Goal: Task Accomplishment & Management: Complete application form

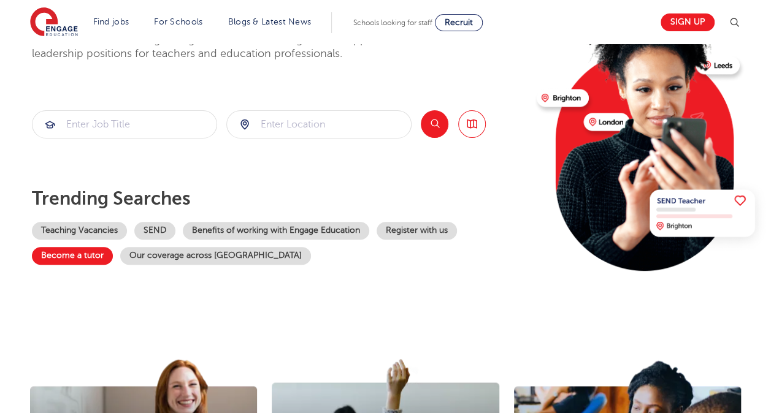
scroll to position [61, 0]
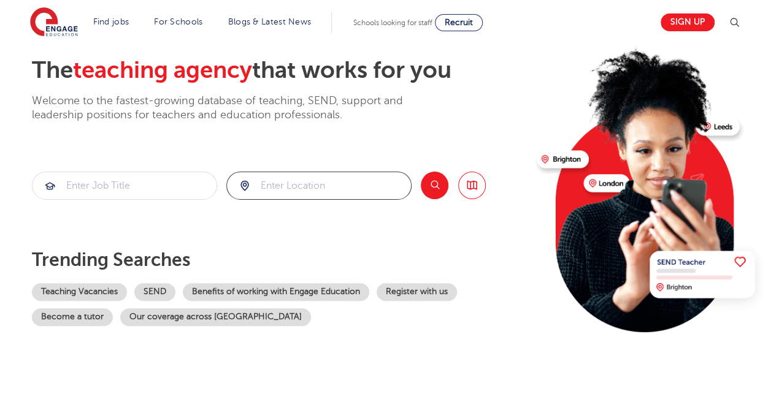
click at [288, 183] on input "search" at bounding box center [319, 185] width 184 height 27
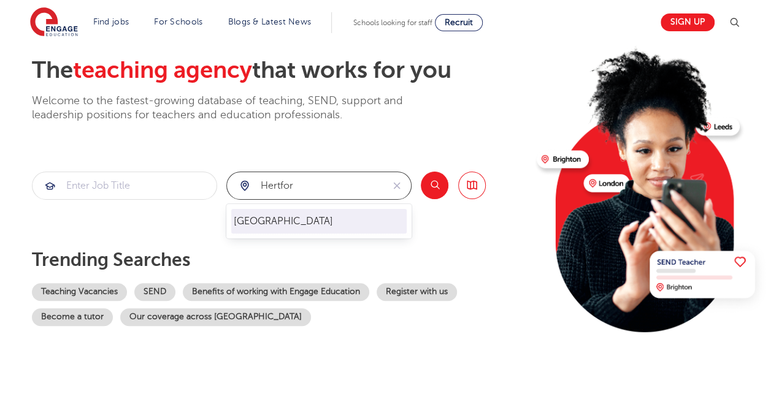
click at [275, 213] on li "Hertfordshire" at bounding box center [318, 221] width 175 height 25
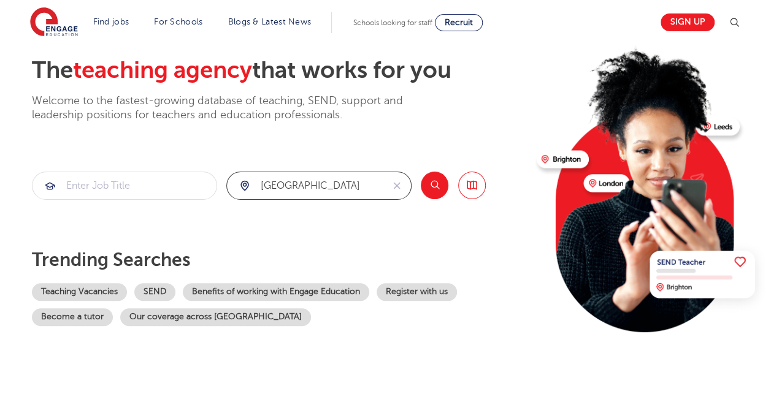
type input "Hertfordshire"
click at [83, 182] on input "search" at bounding box center [125, 185] width 184 height 27
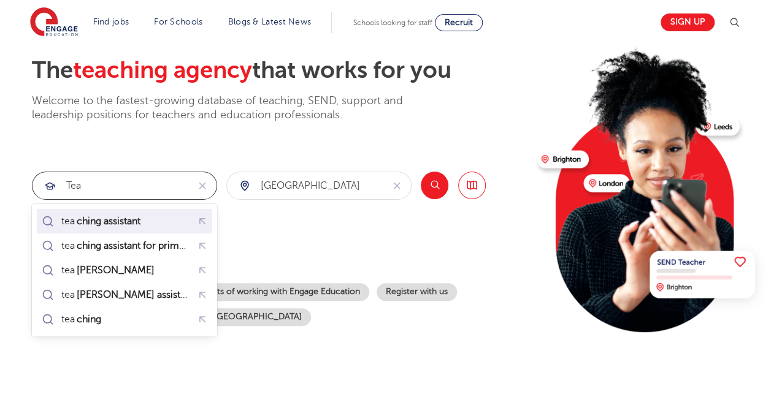
click at [119, 215] on mark "ching assistant" at bounding box center [108, 221] width 67 height 15
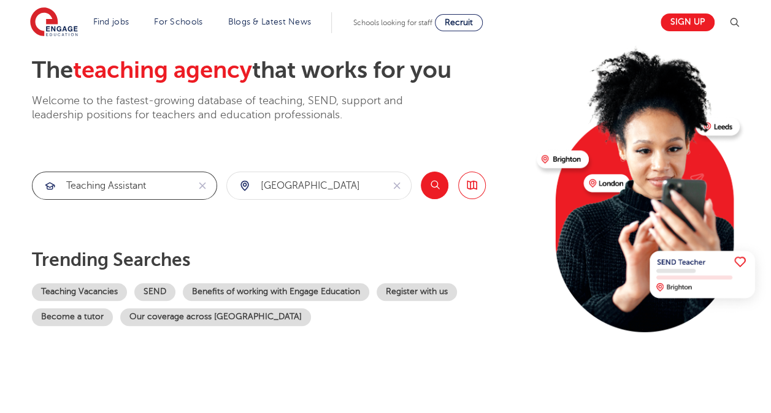
type input "teaching assistant"
click at [437, 187] on button "Search" at bounding box center [435, 186] width 28 height 28
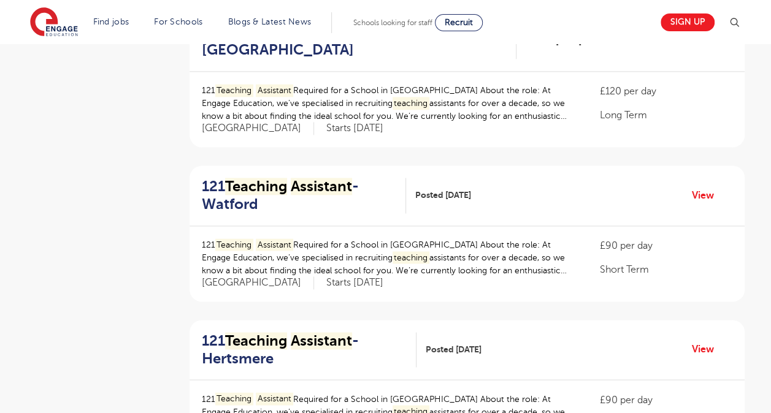
scroll to position [859, 0]
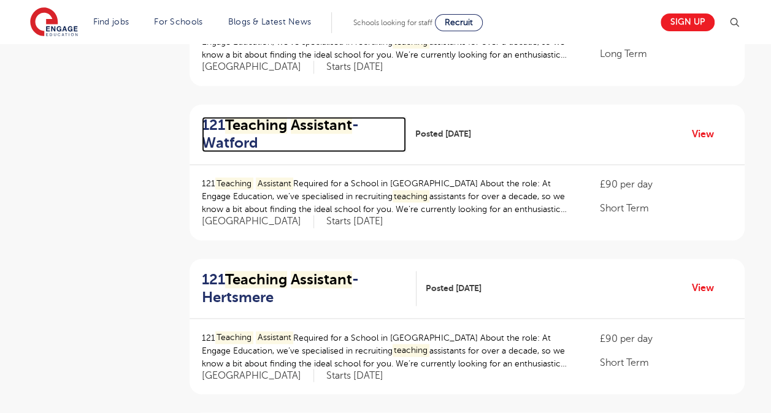
click at [298, 117] on mark "Assistant" at bounding box center [321, 125] width 61 height 17
click at [342, 147] on h2 "121 Teaching Assistant - Watford" at bounding box center [299, 135] width 194 height 36
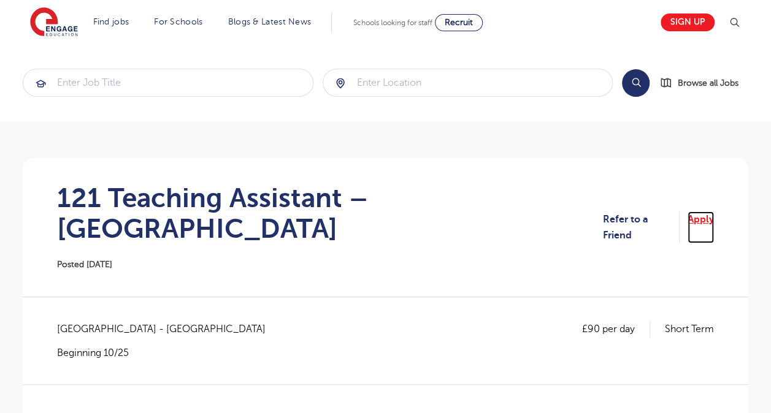
click at [701, 212] on link "Apply" at bounding box center [701, 228] width 26 height 33
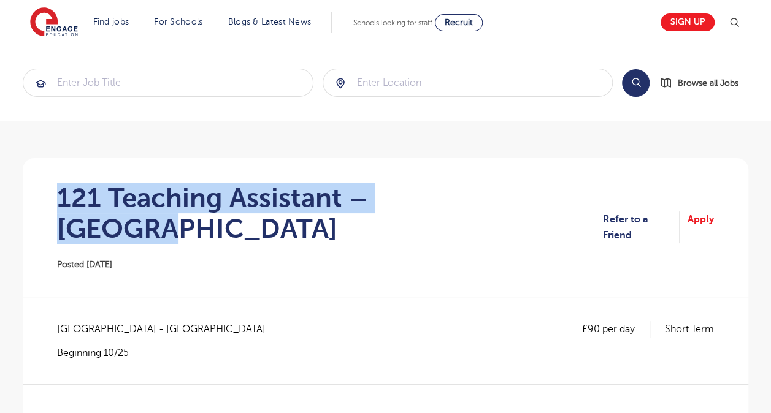
drag, startPoint x: 55, startPoint y: 199, endPoint x: 498, endPoint y: 203, distance: 442.9
click at [498, 203] on section "121 Teaching Assistant – Watford Posted 29/09/25 Refer to a Friend Apply" at bounding box center [386, 227] width 706 height 139
copy h1 "121 Teaching Assistant – Watford"
drag, startPoint x: 53, startPoint y: 195, endPoint x: 488, endPoint y: 205, distance: 435.0
click at [488, 205] on section "121 Teaching Assistant – Watford Posted [DATE] Refer to a Friend Apply" at bounding box center [386, 227] width 706 height 139
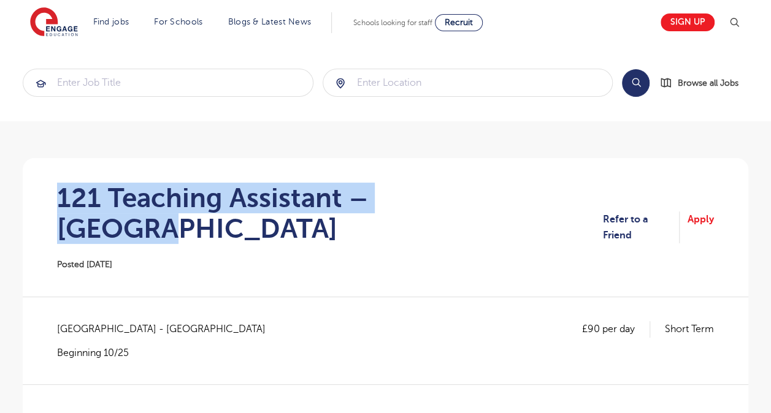
copy h1 "121 Teaching Assistant – [GEOGRAPHIC_DATA]"
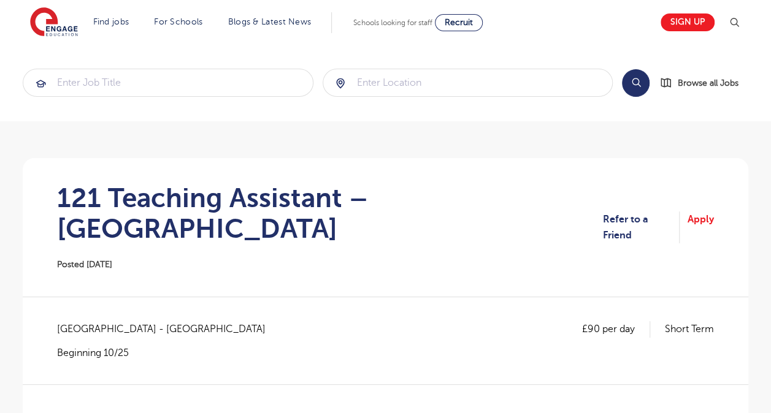
drag, startPoint x: 465, startPoint y: 210, endPoint x: 577, endPoint y: 175, distance: 117.0
click at [577, 175] on section "121 Teaching Assistant – Watford Posted [DATE] Refer to a Friend Apply" at bounding box center [386, 227] width 706 height 139
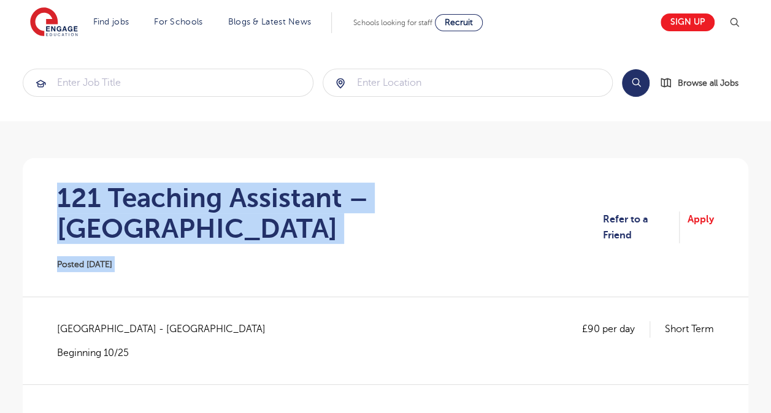
drag, startPoint x: 45, startPoint y: 199, endPoint x: 556, endPoint y: 196, distance: 511.0
click at [556, 196] on section "121 Teaching Assistant – Watford Posted [DATE] Refer to a Friend Apply" at bounding box center [386, 227] width 706 height 139
click at [298, 227] on div "121 Teaching Assistant – [GEOGRAPHIC_DATA] Posted [DATE]" at bounding box center [330, 228] width 546 height 90
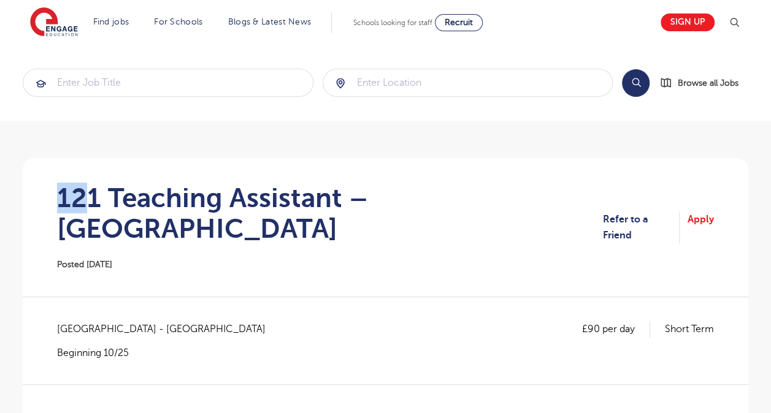
drag, startPoint x: 59, startPoint y: 193, endPoint x: 85, endPoint y: 193, distance: 25.8
click at [85, 193] on h1 "121 Teaching Assistant – [GEOGRAPHIC_DATA]" at bounding box center [330, 213] width 546 height 61
drag, startPoint x: 85, startPoint y: 193, endPoint x: 163, endPoint y: 220, distance: 82.8
click at [163, 220] on div "121 Teaching Assistant – [GEOGRAPHIC_DATA] Posted [DATE]" at bounding box center [330, 228] width 546 height 90
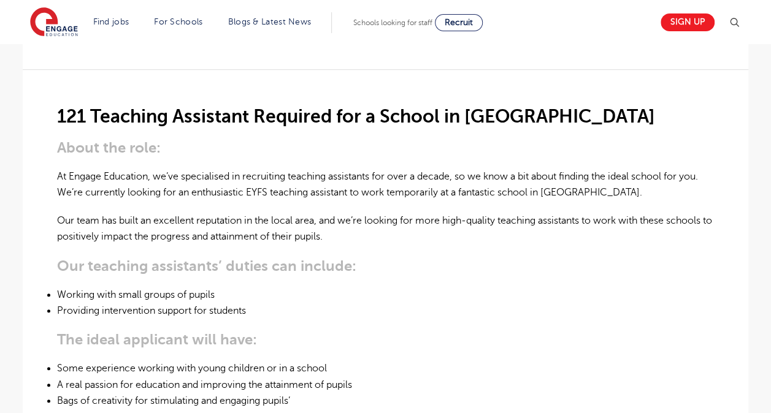
scroll to position [61, 0]
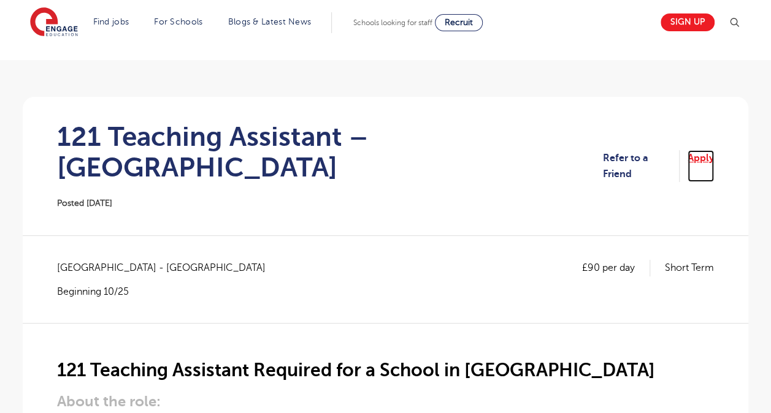
click at [701, 150] on link "Apply" at bounding box center [701, 166] width 26 height 33
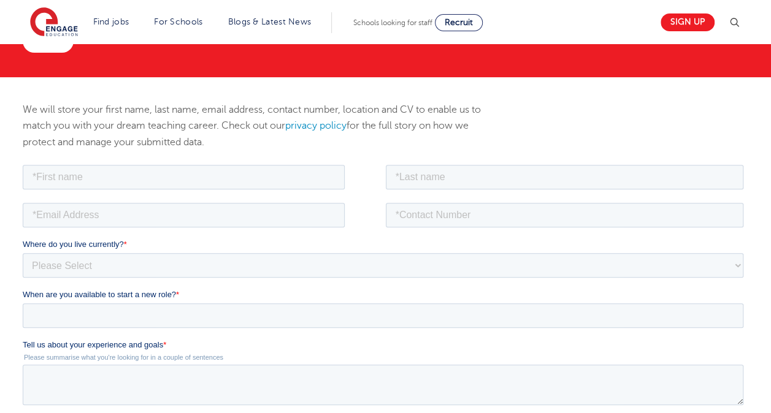
scroll to position [123, 0]
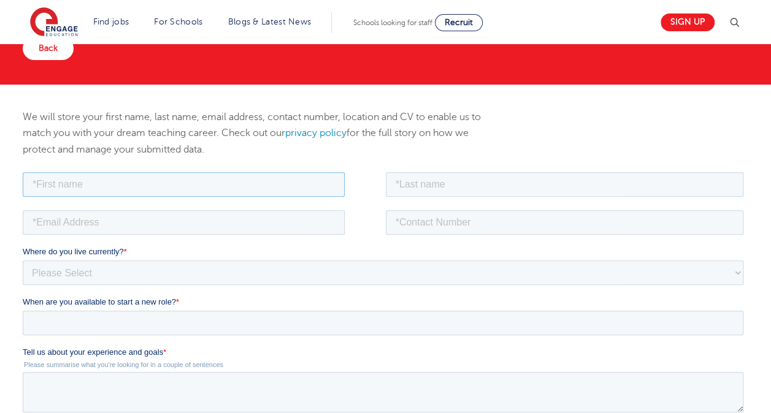
click at [93, 183] on input "text" at bounding box center [184, 184] width 322 height 25
drag, startPoint x: 91, startPoint y: 192, endPoint x: 88, endPoint y: 184, distance: 8.5
click at [89, 191] on input "text" at bounding box center [184, 184] width 322 height 25
click at [88, 182] on input "text" at bounding box center [184, 184] width 322 height 25
paste input "Alexandra vraciuOverview"
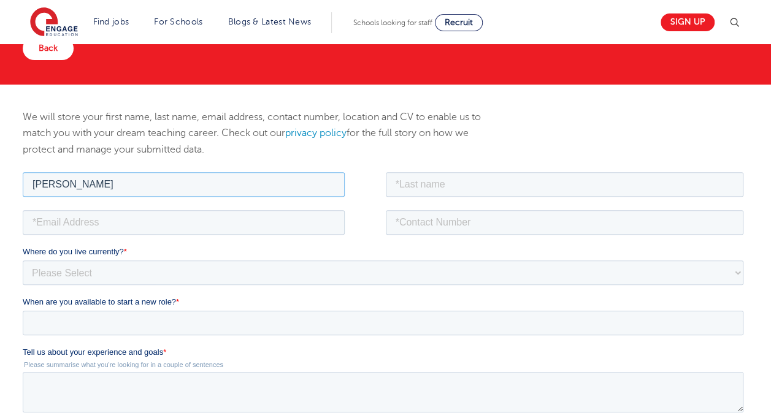
drag, startPoint x: 77, startPoint y: 182, endPoint x: 103, endPoint y: 185, distance: 25.9
click at [103, 185] on input "Alexandra vraciuOverview" at bounding box center [184, 184] width 322 height 25
type input "Alexandra vraciuOverview"
click at [460, 175] on input "text" at bounding box center [565, 184] width 358 height 25
paste input "vraciu"
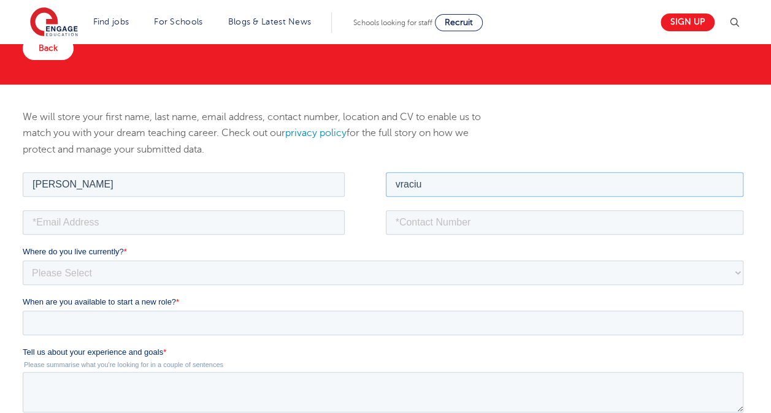
click at [401, 181] on input "vraciu" at bounding box center [565, 184] width 358 height 25
type input "Vraciu"
drag, startPoint x: 78, startPoint y: 184, endPoint x: 153, endPoint y: 182, distance: 75.5
click at [153, 182] on input "Alexandra vraciuOverview" at bounding box center [184, 184] width 322 height 25
type input "Alexandra"
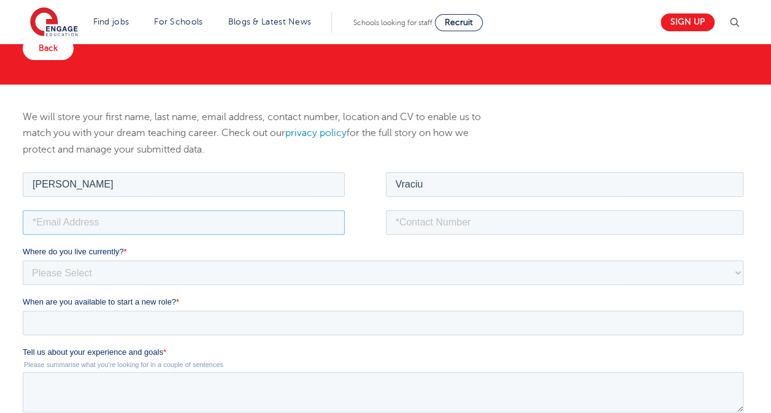
click at [82, 219] on input "email" at bounding box center [184, 222] width 322 height 25
click at [63, 219] on input "email" at bounding box center [184, 222] width 322 height 25
paste input "vraciualexandra35@gmail.com"
type input "vraciualexandra35@gmail.com"
click at [448, 223] on input "tel" at bounding box center [565, 222] width 358 height 25
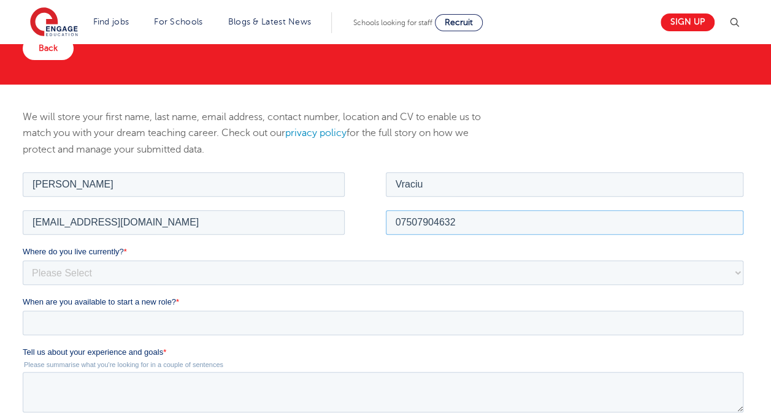
type input "07507904632"
click at [76, 275] on select "Please Select UK Canada Ireland Australia New Zealand Europe USA South Africa J…" at bounding box center [383, 272] width 721 height 25
select select "UK"
click at [23, 260] on select "Please Select UK Canada Ireland Australia New Zealand Europe USA South Africa J…" at bounding box center [383, 272] width 721 height 25
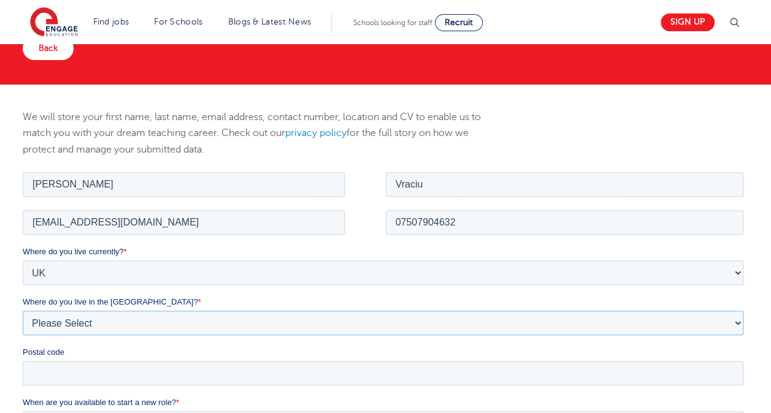
click at [84, 322] on select "Please Select Overseas Barnsley Bedfordshire Berkshire Bournemouth Bracknell Fo…" at bounding box center [383, 322] width 721 height 25
click at [86, 323] on select "Please Select Overseas Barnsley Bedfordshire Berkshire Bournemouth Bracknell Fo…" at bounding box center [383, 322] width 721 height 25
drag, startPoint x: 85, startPoint y: 323, endPoint x: 77, endPoint y: 325, distance: 7.5
click at [80, 324] on select "Please Select Overseas Barnsley Bedfordshire Berkshire Bournemouth Bracknell Fo…" at bounding box center [383, 322] width 721 height 25
select select "Hertfordshire"
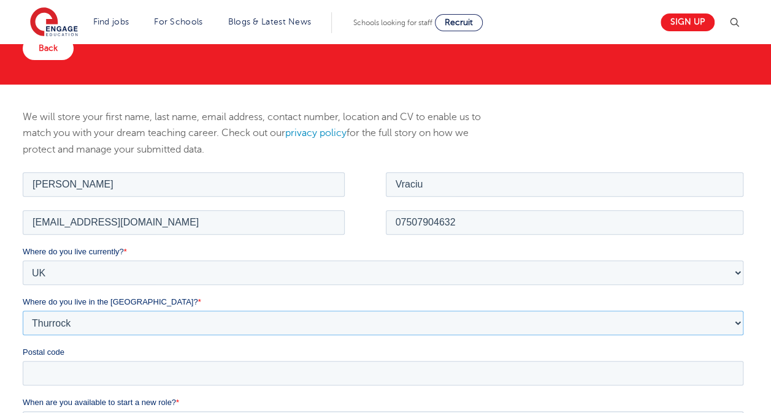
click at [23, 310] on select "Please Select Overseas Barnsley Bedfordshire Berkshire Bournemouth Bracknell Fo…" at bounding box center [383, 322] width 721 height 25
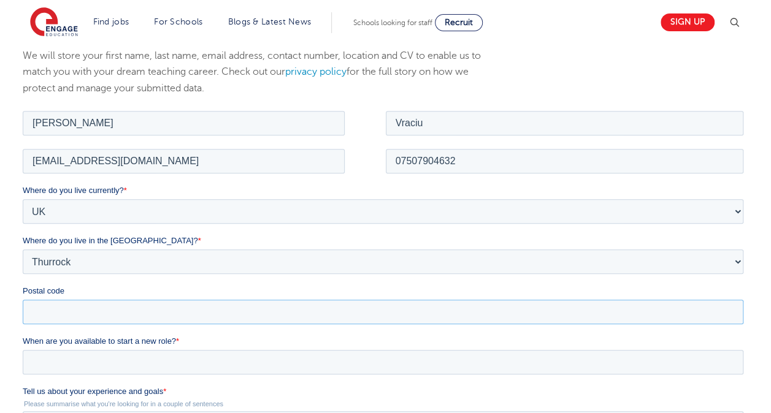
click at [39, 312] on input "Postal code" at bounding box center [383, 311] width 721 height 25
type input "wd6 3hn"
click at [98, 363] on input "When are you available to start a new role? *" at bounding box center [383, 362] width 721 height 25
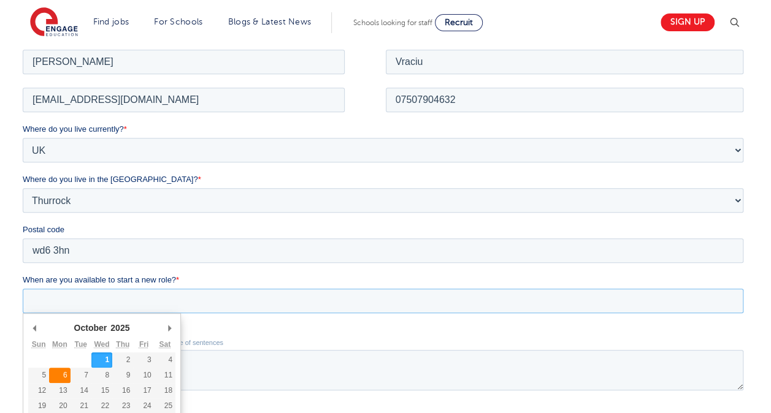
type div "2025-10-06"
type input "2025/10/06"
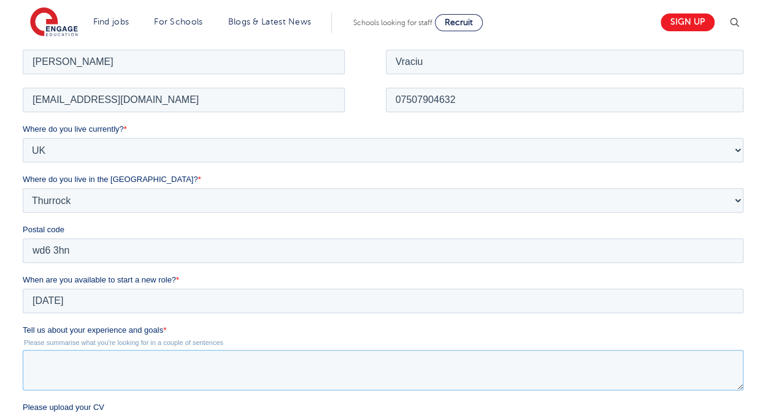
click at [98, 377] on textarea "Tell us about your experience and goals *" at bounding box center [383, 370] width 721 height 40
click at [176, 366] on textarea "I have just completed the" at bounding box center [383, 370] width 721 height 40
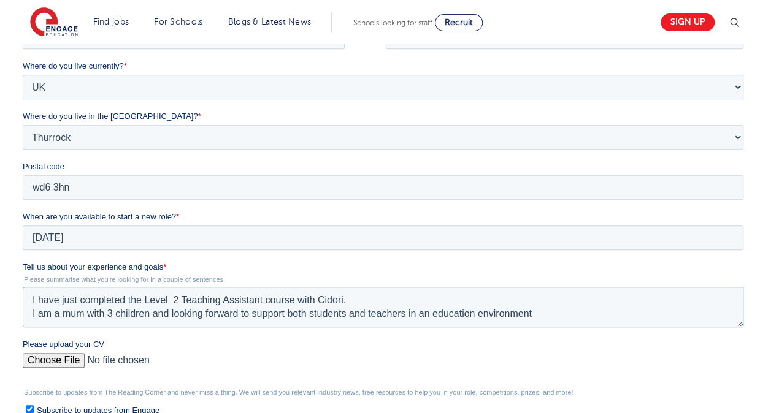
scroll to position [368, 0]
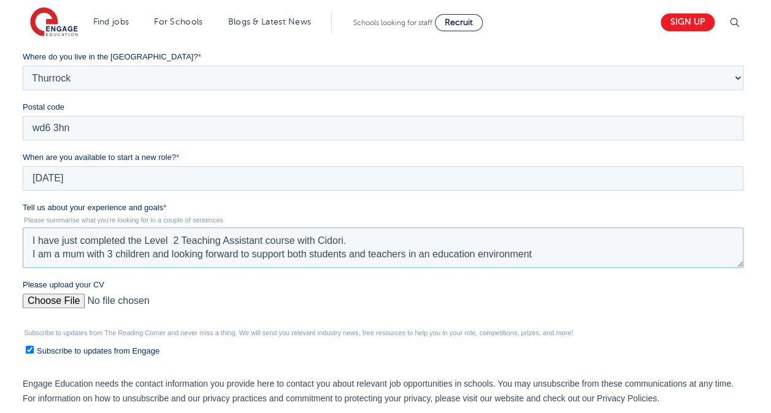
type textarea "I have just completed the Level 2 Teaching Assistant course with Cidori. I am a…"
click at [59, 299] on input "Please upload your CV" at bounding box center [383, 306] width 721 height 25
type input "C:\fakepath\Alexandra vraciu_CV.pdf"
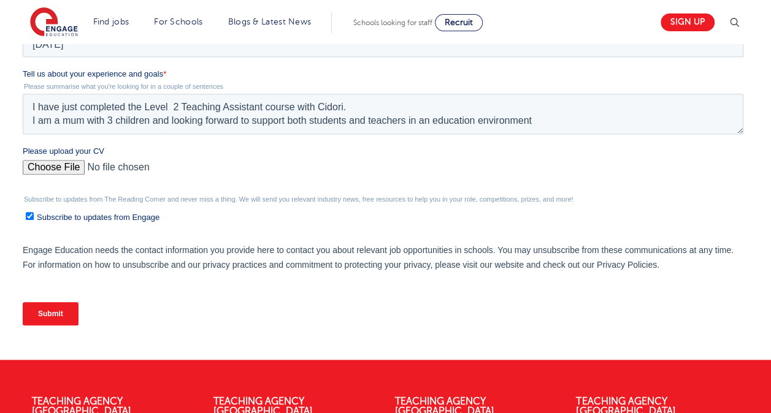
scroll to position [491, 0]
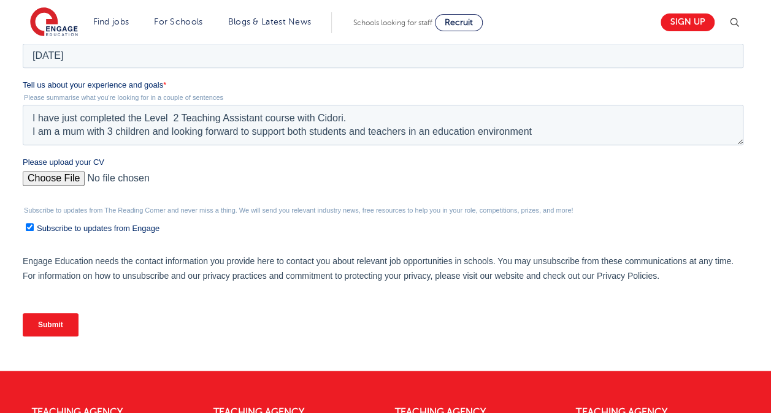
click at [52, 328] on input "Submit" at bounding box center [51, 324] width 56 height 23
